Goal: Navigation & Orientation: Go to known website

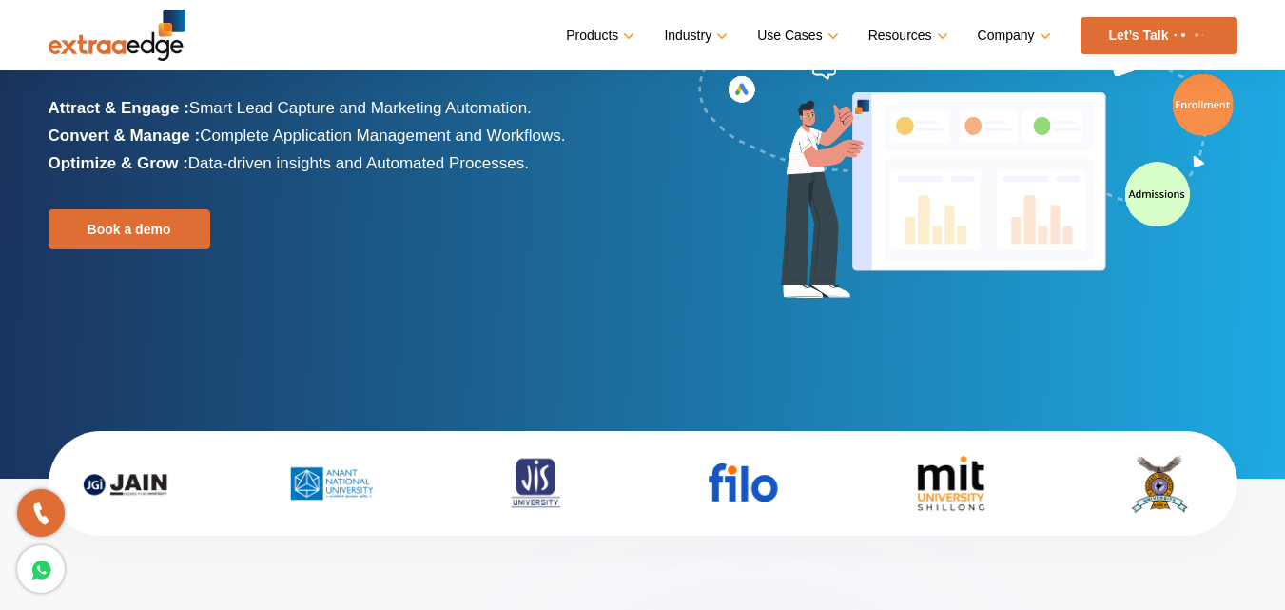
scroll to position [285, 0]
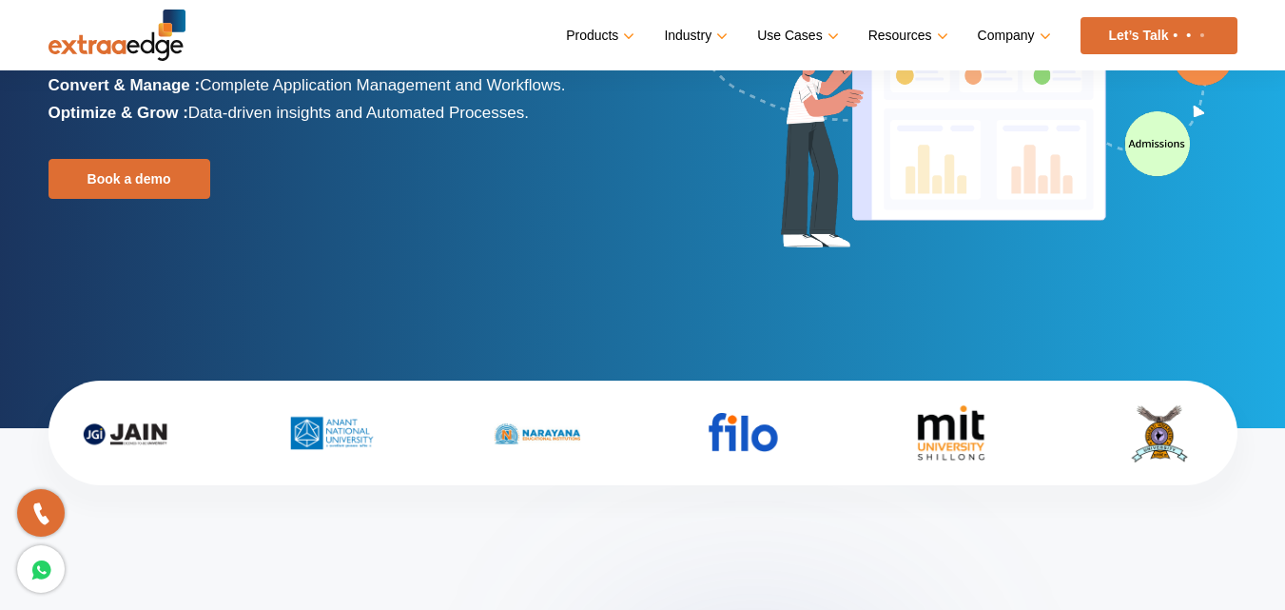
click at [169, 29] on img at bounding box center [117, 35] width 137 height 51
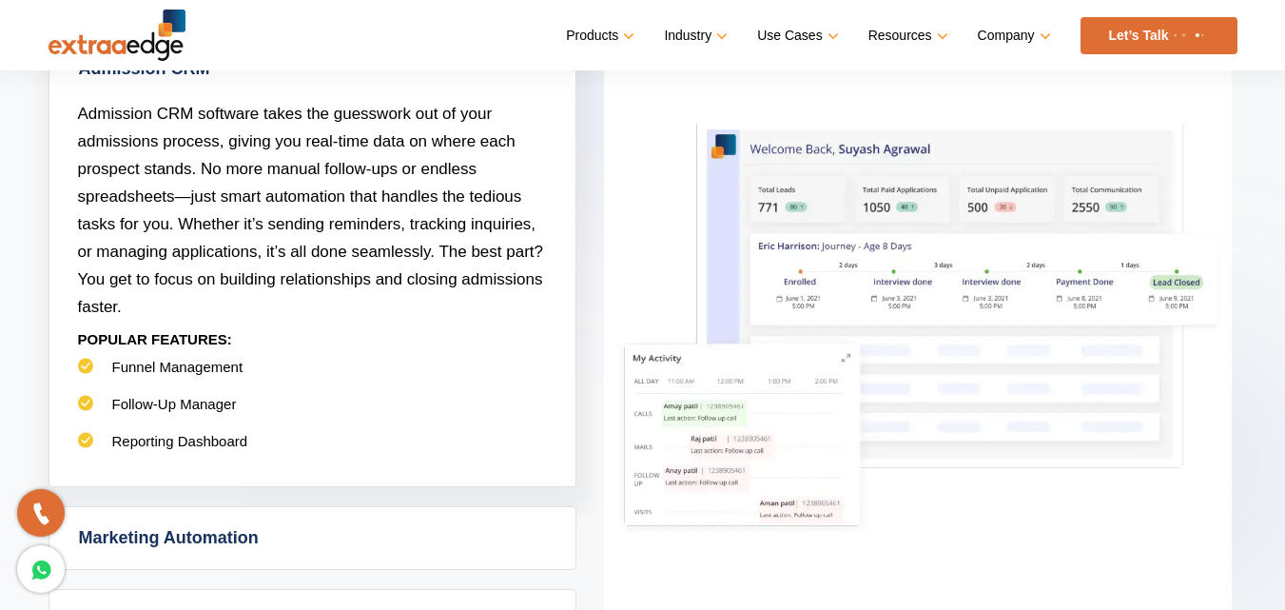
scroll to position [737, 0]
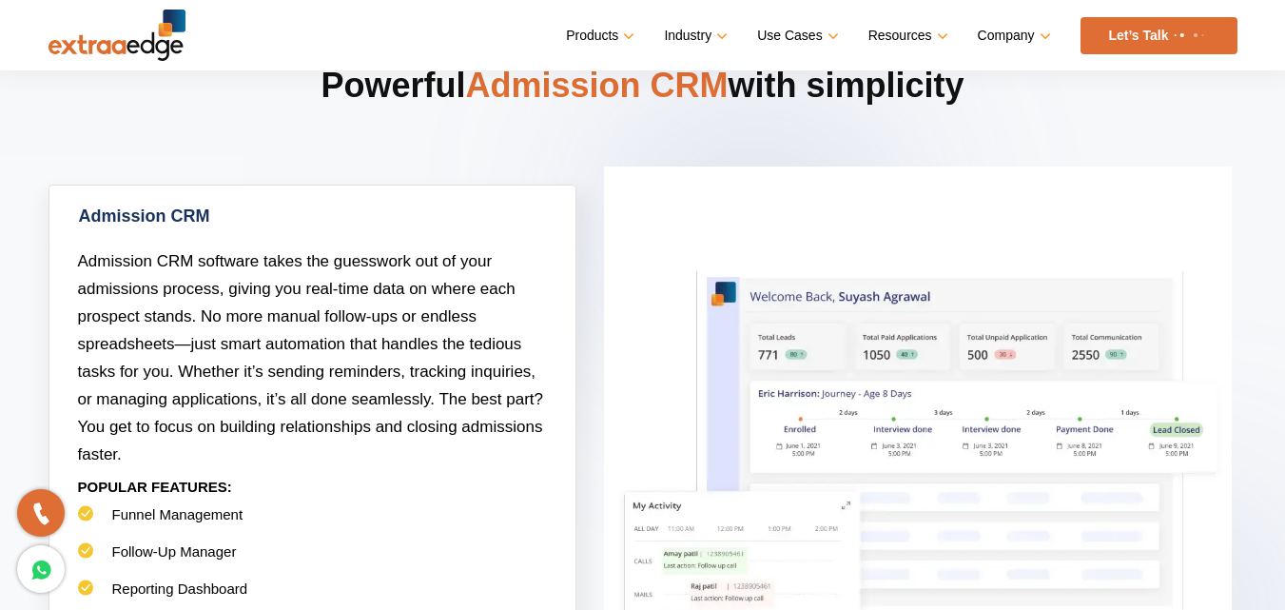
scroll to position [571, 0]
